Goal: Task Accomplishment & Management: Manage account settings

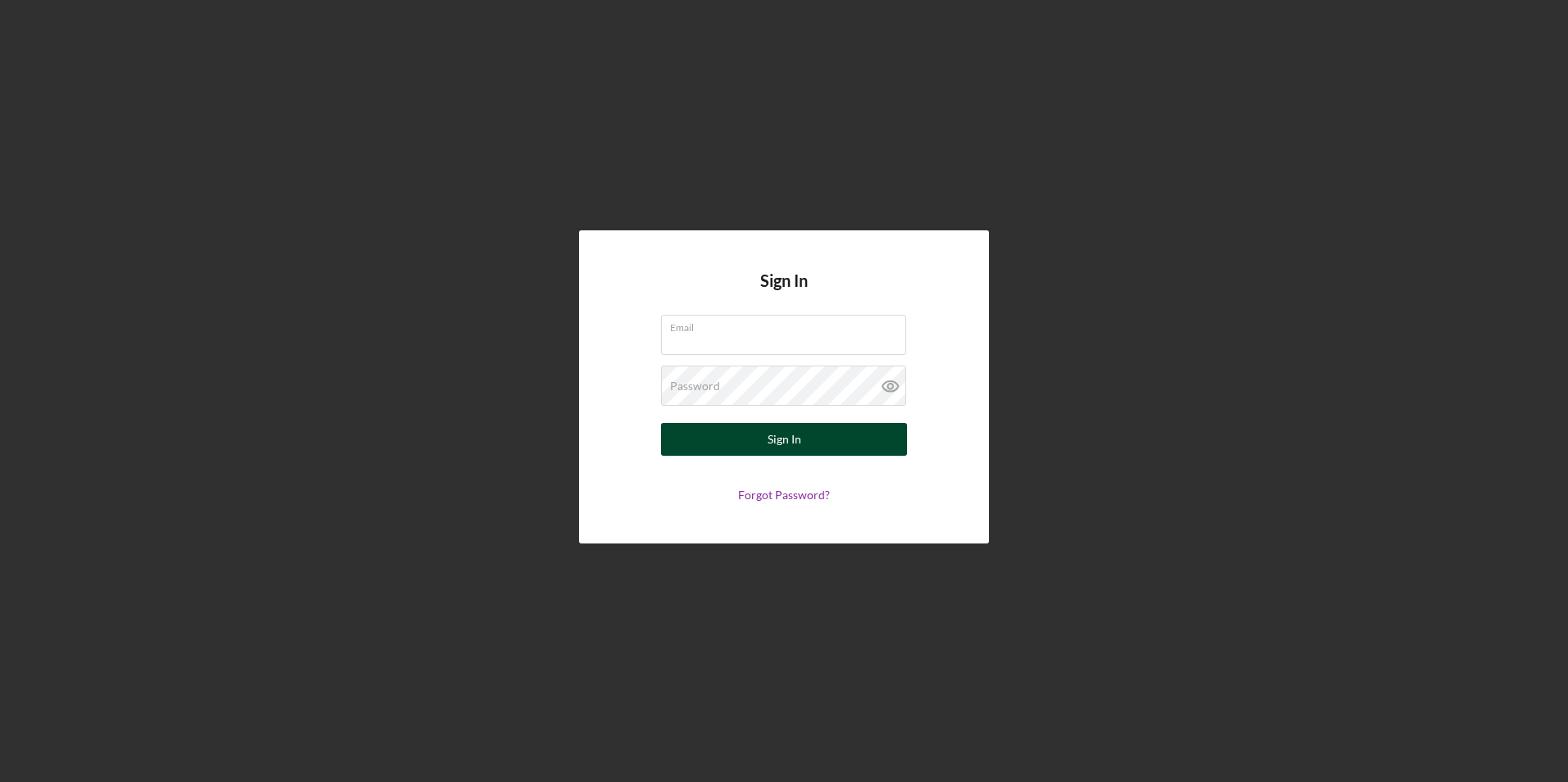
type input "[EMAIL_ADDRESS][DOMAIN_NAME]"
click at [793, 442] on div "Sign In" at bounding box center [784, 439] width 34 height 33
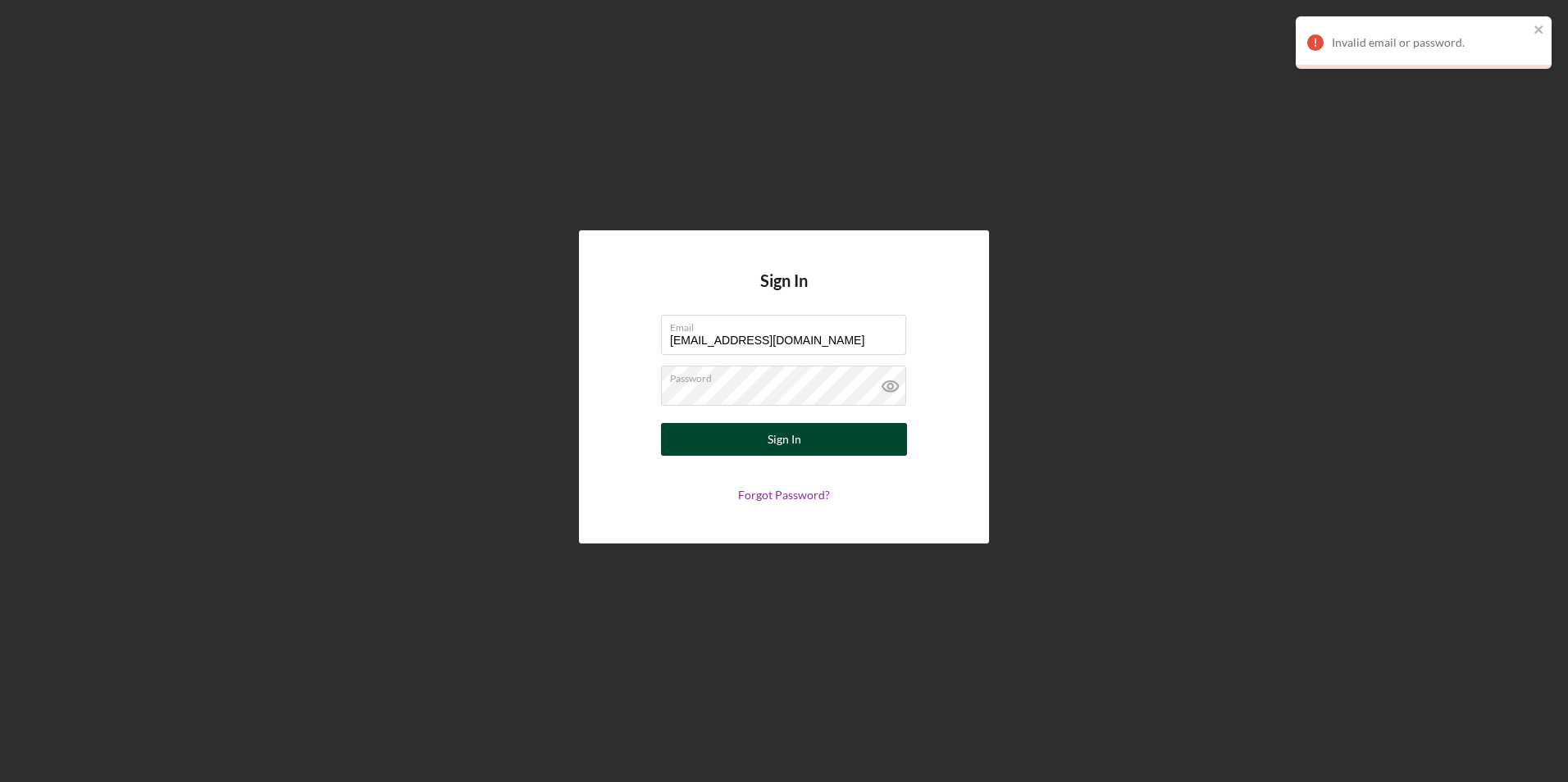
click at [779, 437] on div "Sign In" at bounding box center [784, 439] width 34 height 33
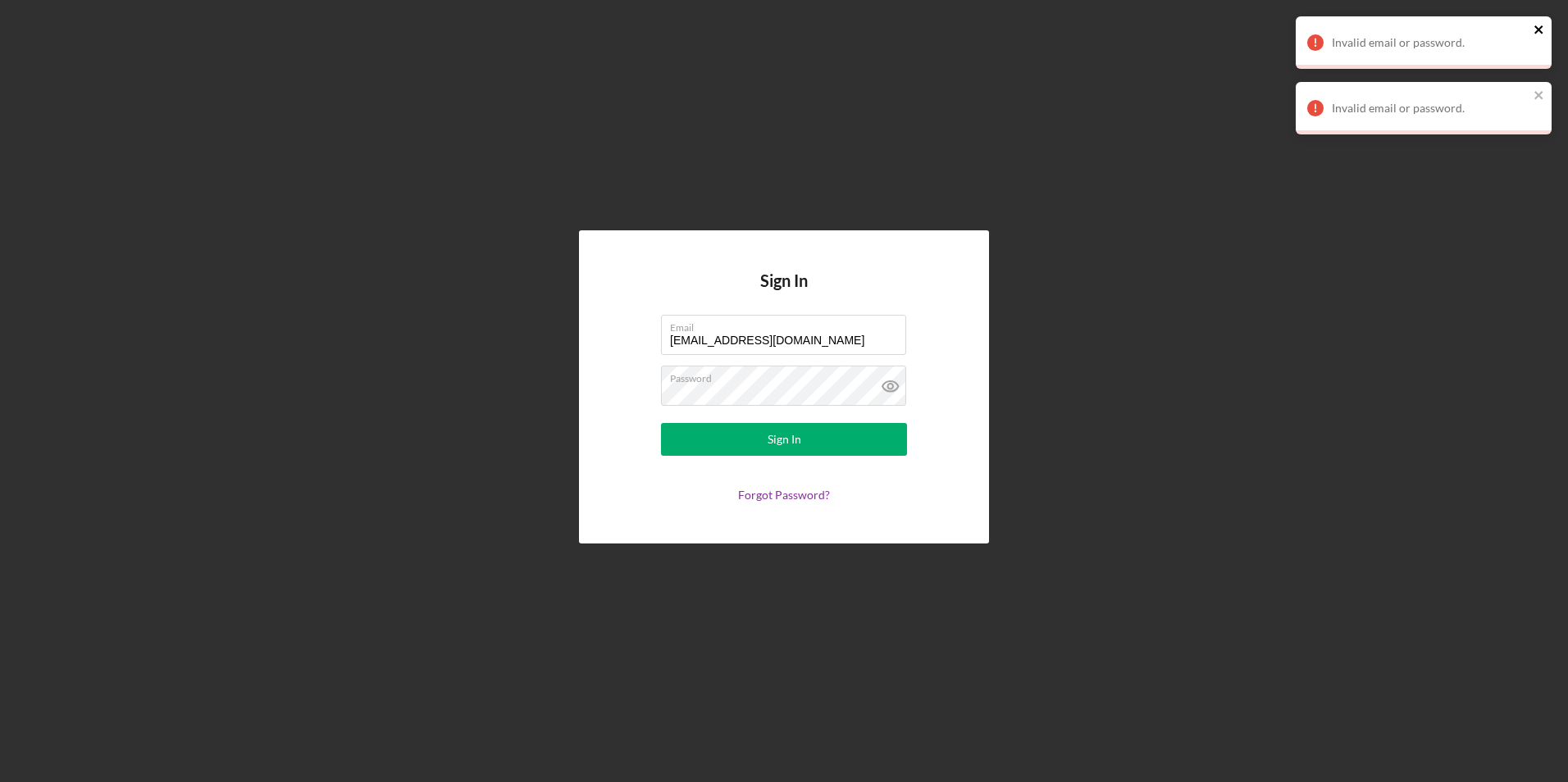
click at [1538, 26] on icon "close" at bounding box center [1539, 30] width 12 height 13
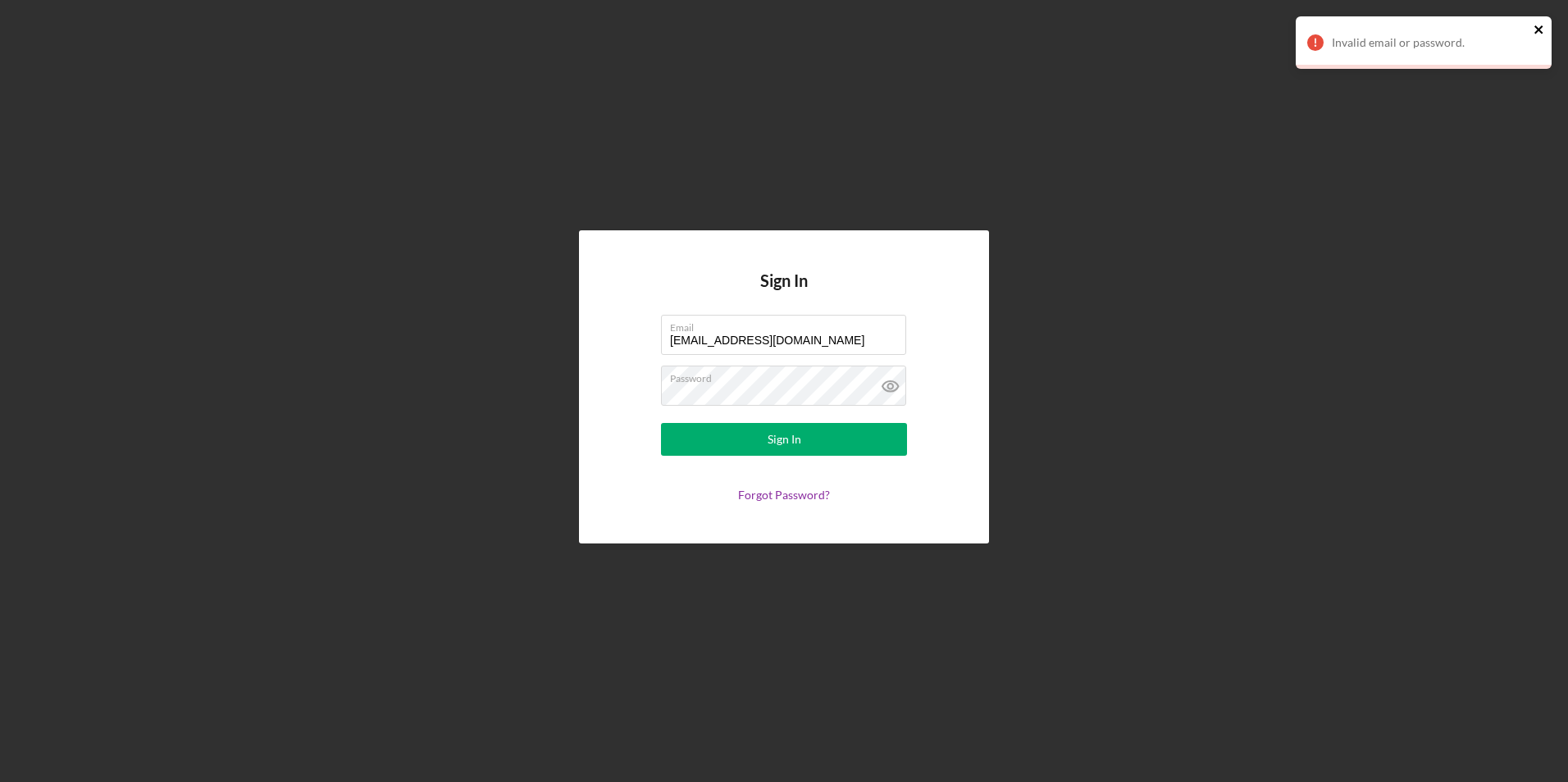
click at [1537, 33] on icon "close" at bounding box center [1539, 30] width 12 height 13
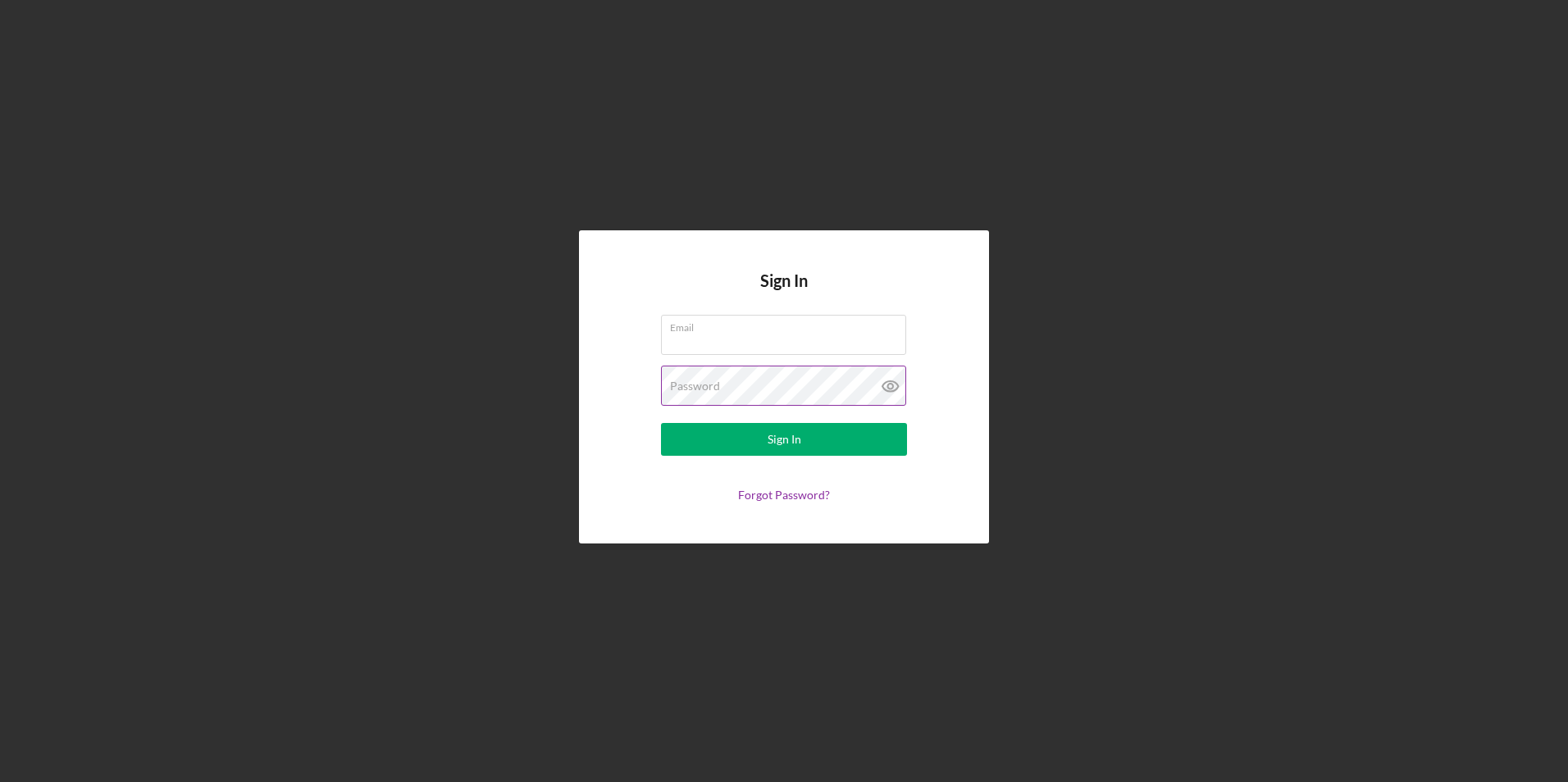
type input "[EMAIL_ADDRESS][DOMAIN_NAME]"
click at [891, 386] on icon at bounding box center [891, 386] width 41 height 41
